Goal: Check status: Check status

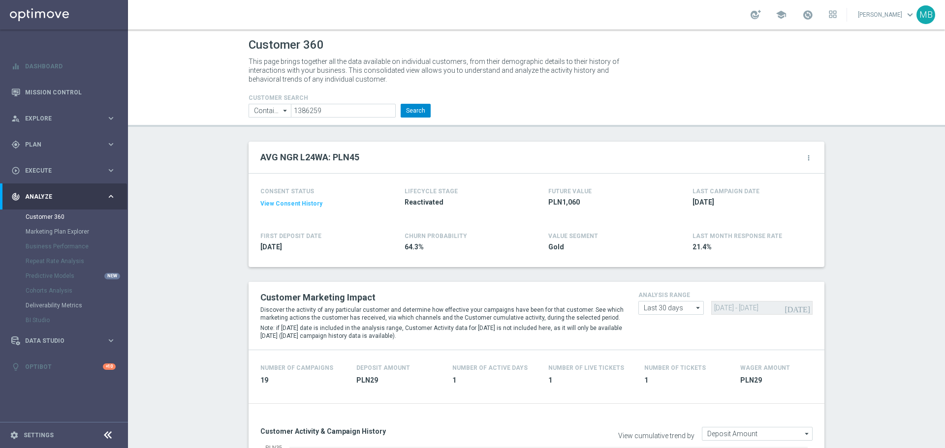
click at [415, 109] on button "Search" at bounding box center [416, 111] width 30 height 14
click at [325, 109] on input "1386259" at bounding box center [343, 111] width 105 height 14
drag, startPoint x: 325, startPoint y: 109, endPoint x: 346, endPoint y: 113, distance: 21.0
click at [324, 109] on input "1386259" at bounding box center [343, 111] width 105 height 14
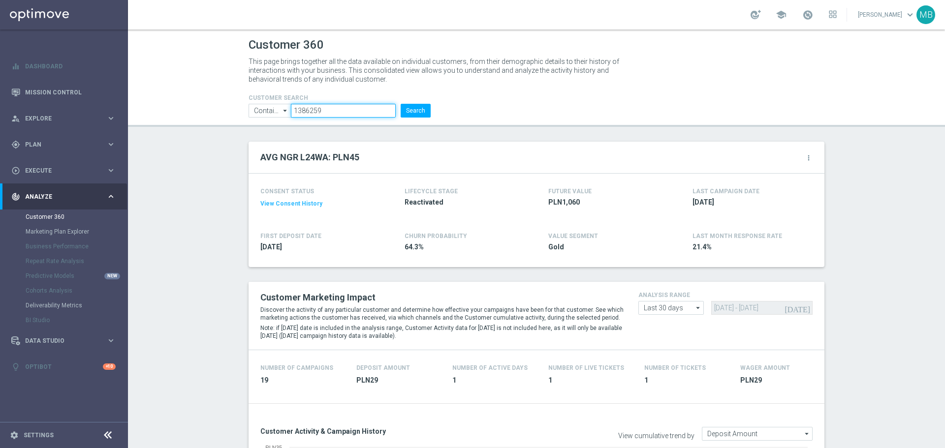
paste input "40013"
type input "1400139"
click at [404, 113] on button "Search" at bounding box center [416, 111] width 30 height 14
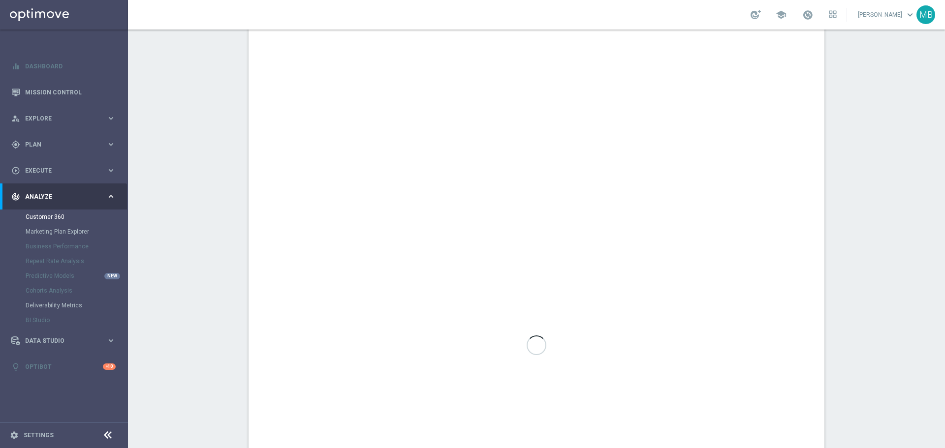
scroll to position [520, 0]
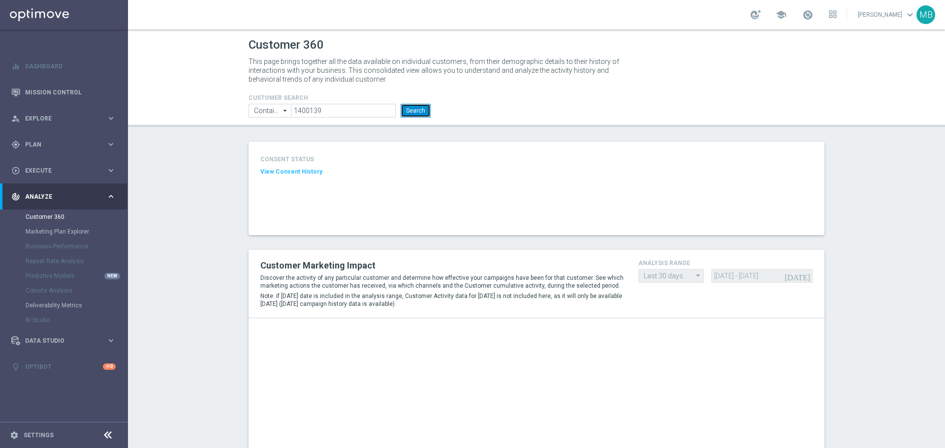
click at [418, 114] on button "Search" at bounding box center [416, 111] width 30 height 14
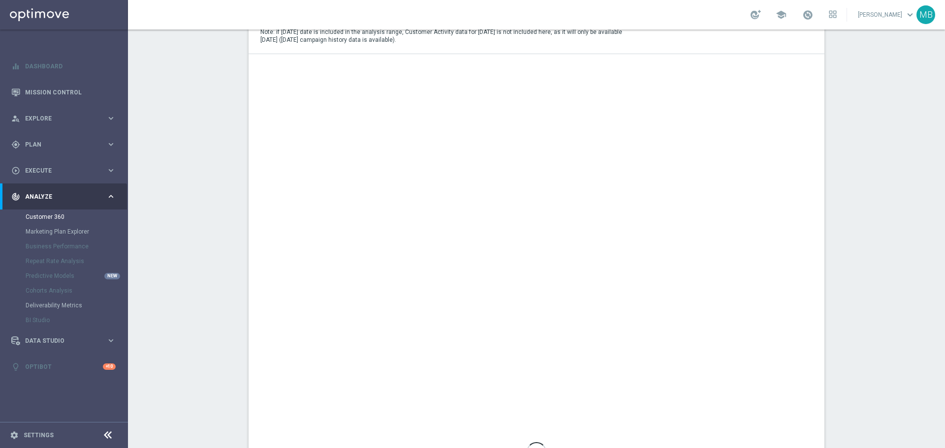
scroll to position [246, 0]
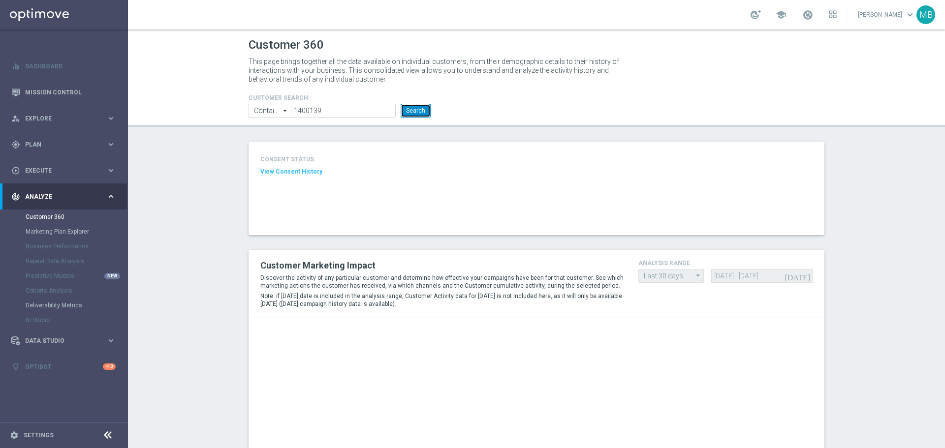
click at [407, 111] on button "Search" at bounding box center [416, 111] width 30 height 14
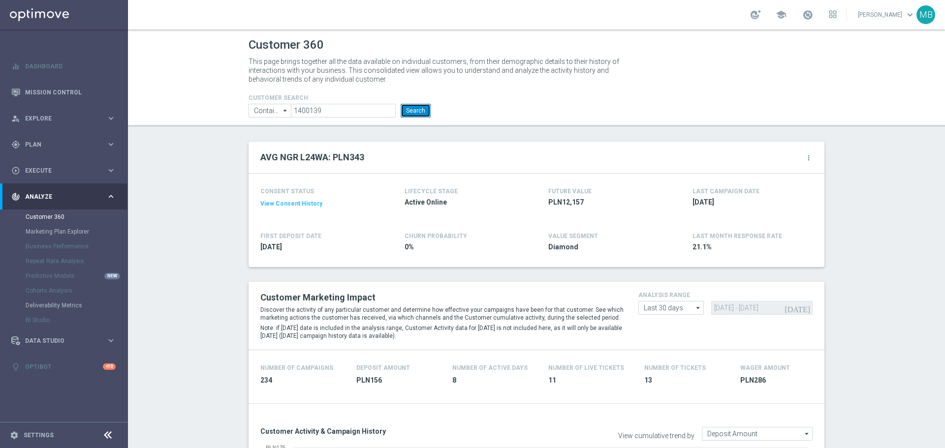
click at [418, 115] on button "Search" at bounding box center [416, 111] width 30 height 14
click at [418, 113] on button "Search" at bounding box center [416, 111] width 30 height 14
click at [421, 106] on button "Search" at bounding box center [416, 111] width 30 height 14
click at [420, 107] on button "Search" at bounding box center [416, 111] width 30 height 14
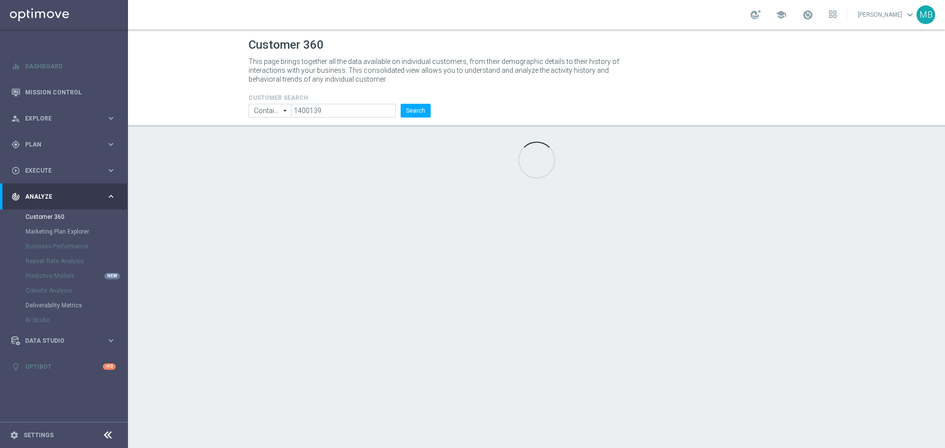
click at [199, 102] on header "Customer 360 This page brings together all the data available on individual cus…" at bounding box center [536, 78] width 817 height 97
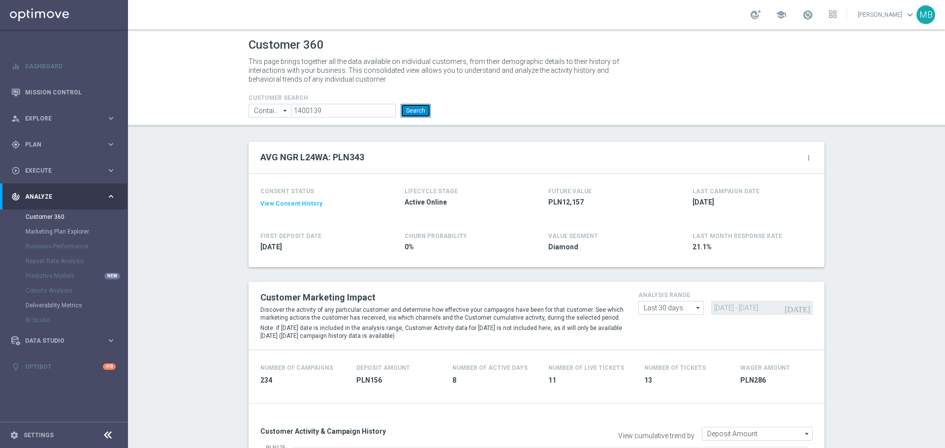
click at [410, 107] on button "Search" at bounding box center [416, 111] width 30 height 14
click at [410, 113] on button "Search" at bounding box center [416, 111] width 30 height 14
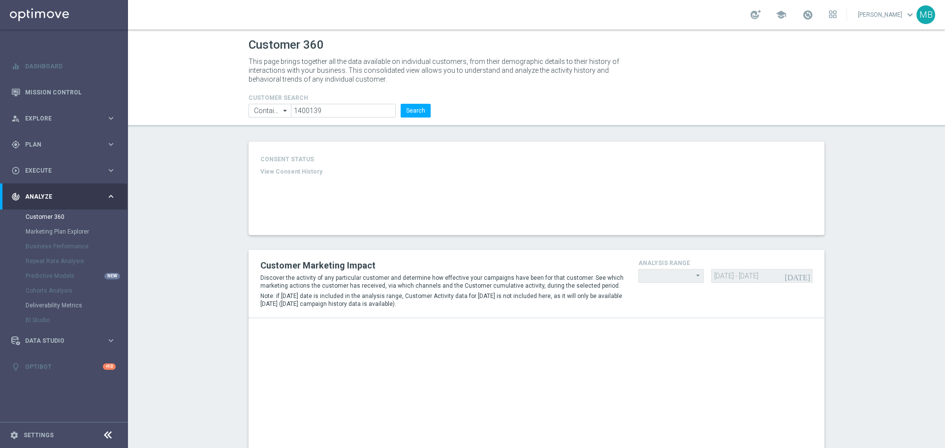
type input "Last 30 days"
type input "Deposit Amount"
type input "Last 30 days"
